Goal: Task Accomplishment & Management: Complete application form

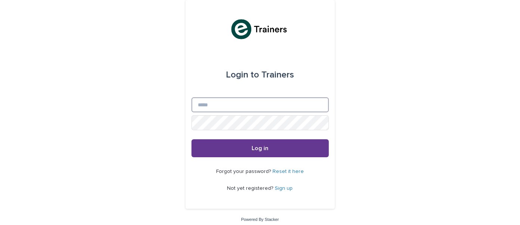
type input "**********"
click at [264, 146] on span "Log in" at bounding box center [260, 148] width 17 height 6
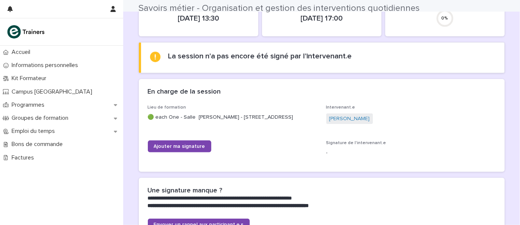
scroll to position [77, 0]
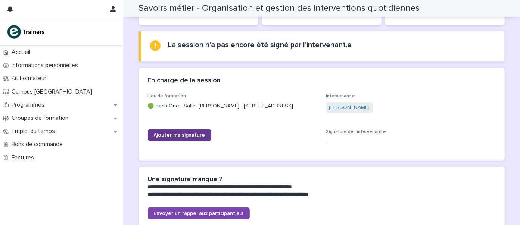
click at [173, 131] on link "Ajouter ma signature" at bounding box center [180, 135] width 64 height 12
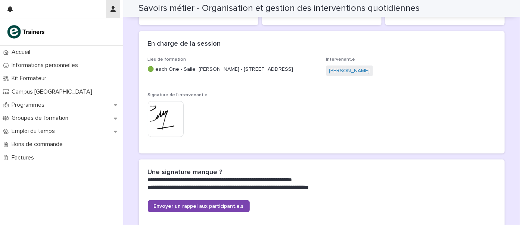
click at [118, 7] on button "button" at bounding box center [113, 9] width 14 height 18
click at [84, 31] on p "Log Out" at bounding box center [91, 31] width 47 height 13
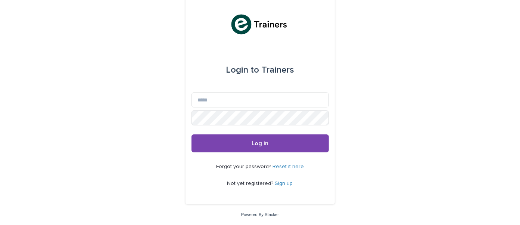
scroll to position [5, 0]
type input "**********"
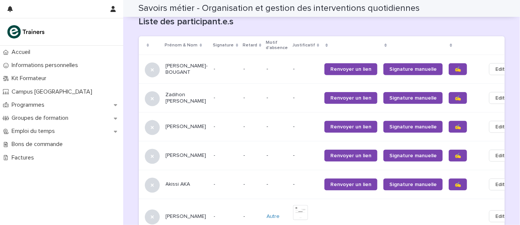
scroll to position [482, 0]
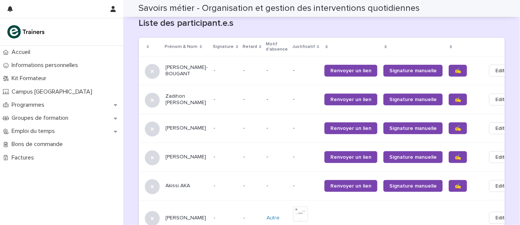
click at [455, 68] on span "✍️" at bounding box center [458, 70] width 6 height 5
click at [455, 97] on span "✍️" at bounding box center [458, 99] width 6 height 5
click at [455, 126] on span "✍️" at bounding box center [458, 128] width 6 height 5
click at [455, 154] on span "✍️" at bounding box center [458, 156] width 6 height 5
click at [455, 183] on span "✍️" at bounding box center [458, 185] width 6 height 5
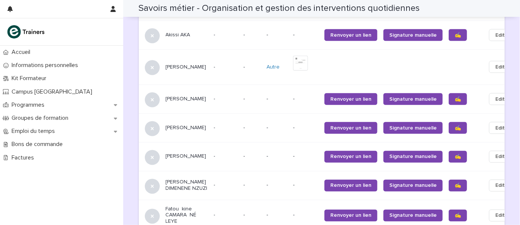
scroll to position [640, 0]
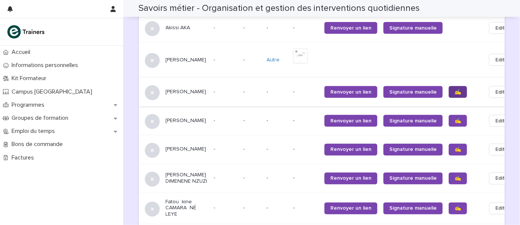
click at [455, 89] on span "✍️" at bounding box center [458, 91] width 6 height 5
click at [455, 118] on span "✍️" at bounding box center [458, 120] width 6 height 5
click at [455, 176] on span "✍️" at bounding box center [458, 178] width 6 height 5
click at [455, 205] on span "✍️" at bounding box center [458, 207] width 6 height 5
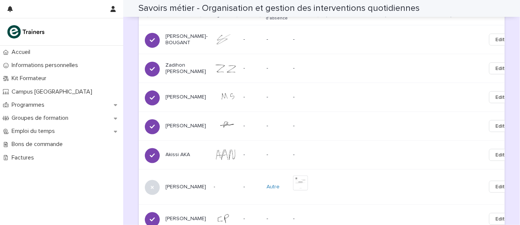
scroll to position [0, 0]
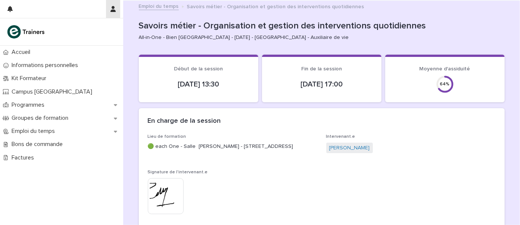
click at [111, 7] on icon "button" at bounding box center [113, 9] width 5 height 6
click at [74, 32] on p "Log Out" at bounding box center [91, 31] width 47 height 13
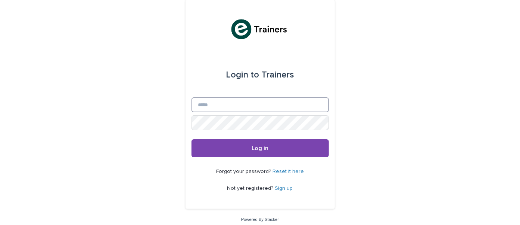
type input "**********"
